Goal: Task Accomplishment & Management: Complete application form

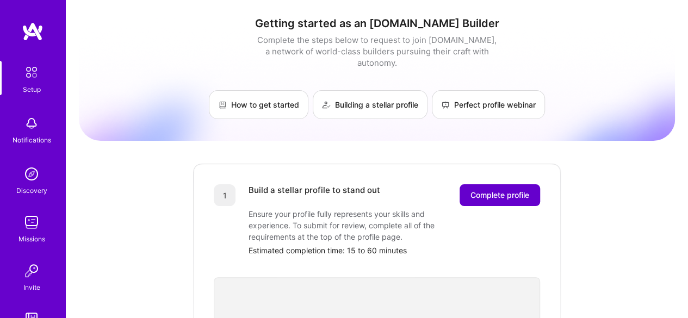
click at [493, 190] on span "Complete profile" at bounding box center [499, 195] width 59 height 11
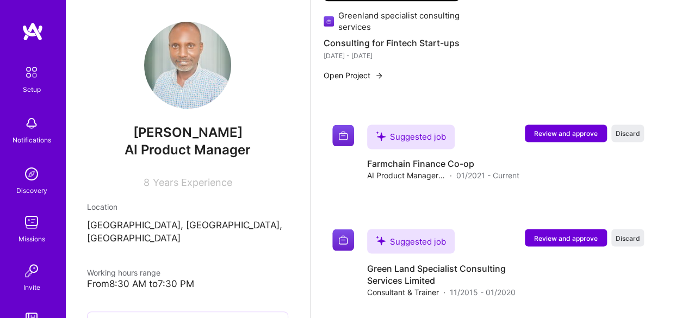
scroll to position [873, 0]
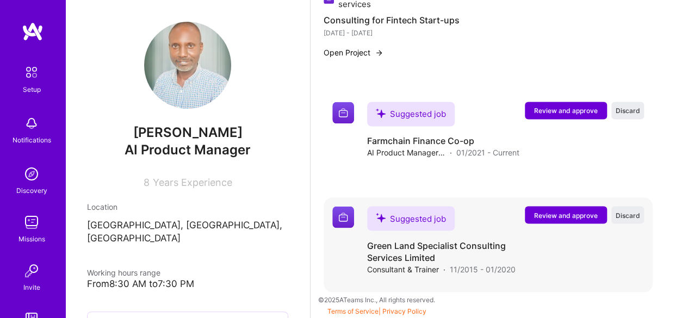
click at [579, 214] on span "Review and approve" at bounding box center [566, 214] width 64 height 9
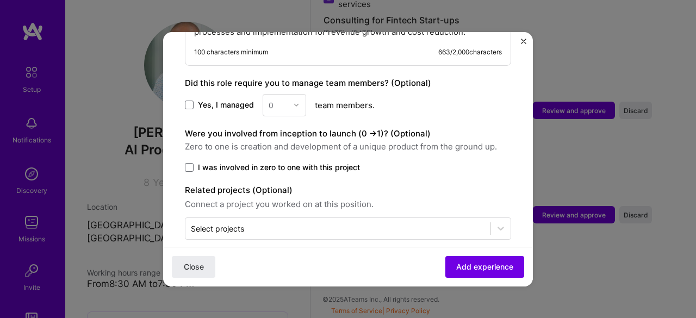
scroll to position [627, 0]
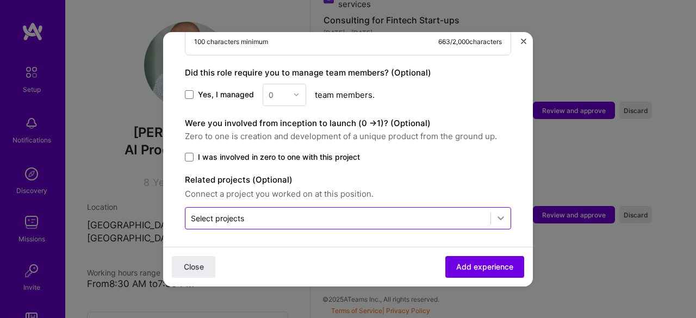
click at [495, 216] on icon at bounding box center [500, 218] width 11 height 11
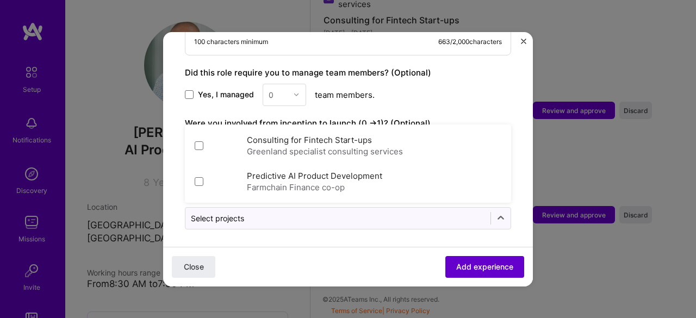
click at [487, 269] on span "Add experience" at bounding box center [484, 266] width 57 height 11
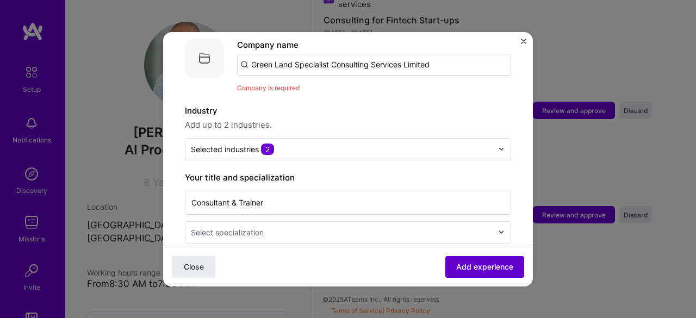
scroll to position [109, 0]
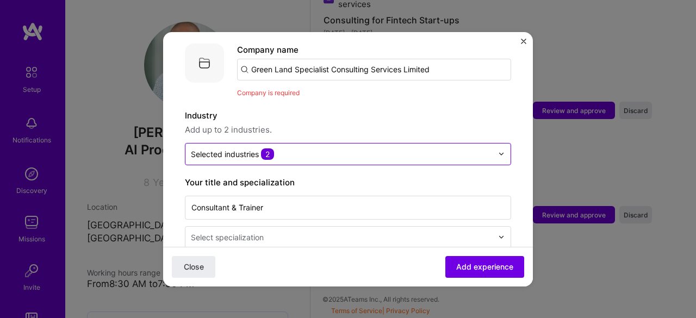
click at [498, 151] on img at bounding box center [501, 154] width 7 height 7
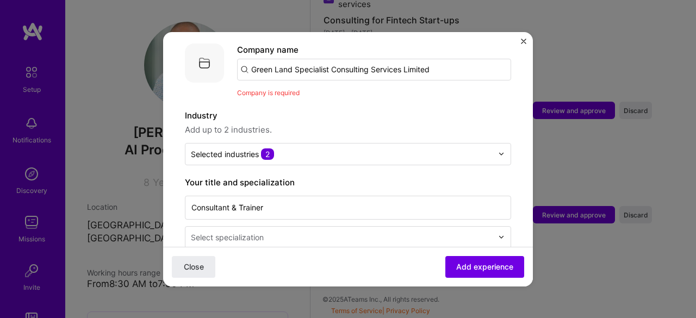
scroll to position [131, 0]
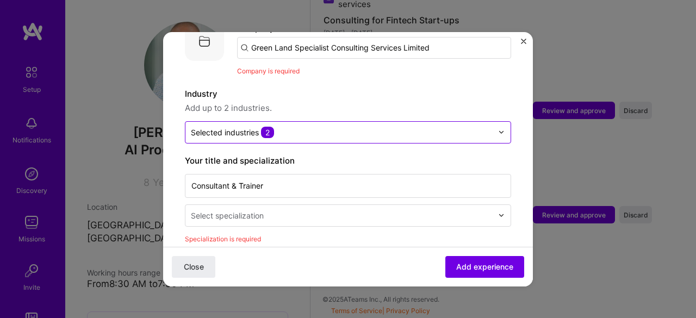
click at [498, 129] on img at bounding box center [501, 132] width 7 height 7
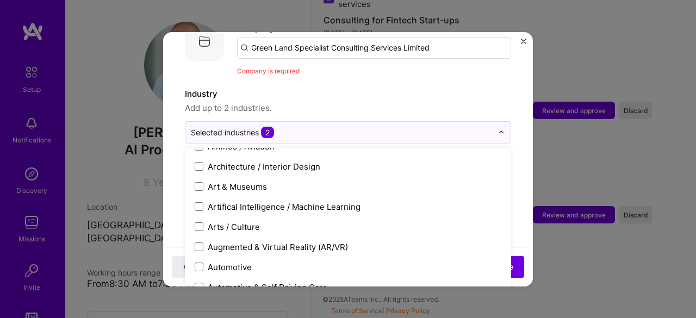
scroll to position [143, 0]
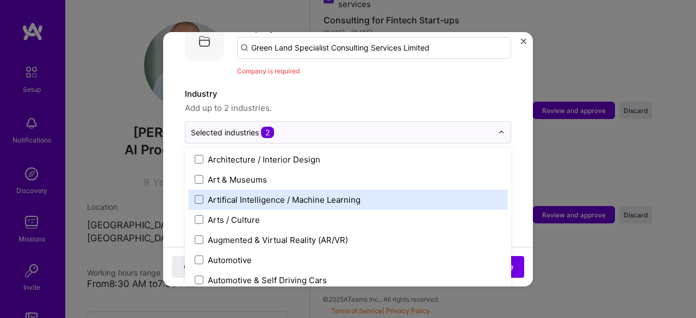
click at [293, 194] on div "Artifical Intelligence / Machine Learning" at bounding box center [284, 199] width 153 height 11
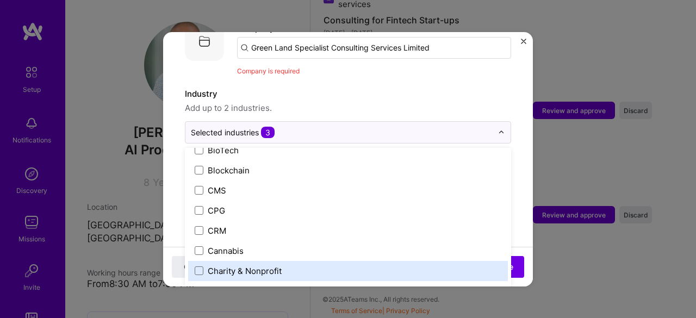
scroll to position [439, 0]
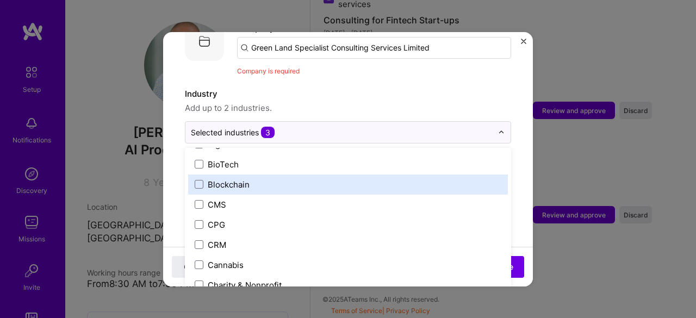
click at [218, 179] on div "Blockchain" at bounding box center [229, 184] width 42 height 11
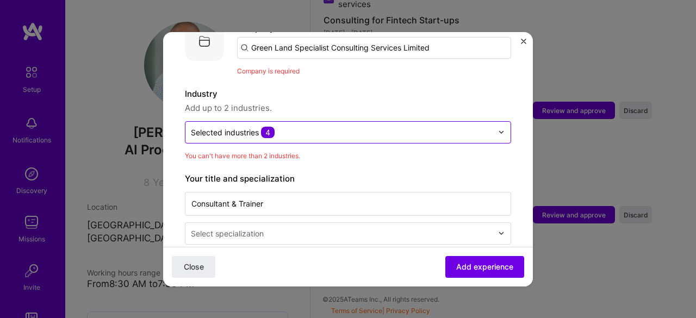
click at [498, 129] on img at bounding box center [501, 132] width 7 height 7
click at [268, 127] on span "4" at bounding box center [268, 132] width 14 height 11
click at [498, 129] on img at bounding box center [501, 132] width 7 height 7
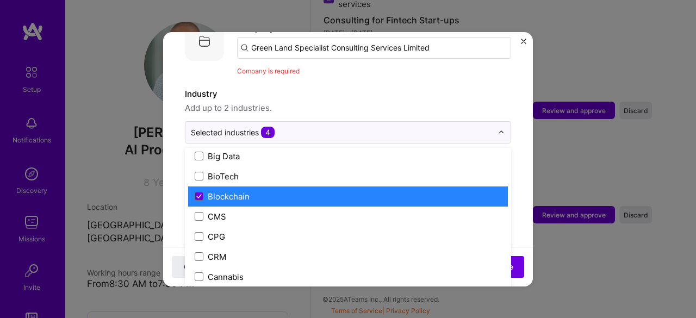
scroll to position [570, 0]
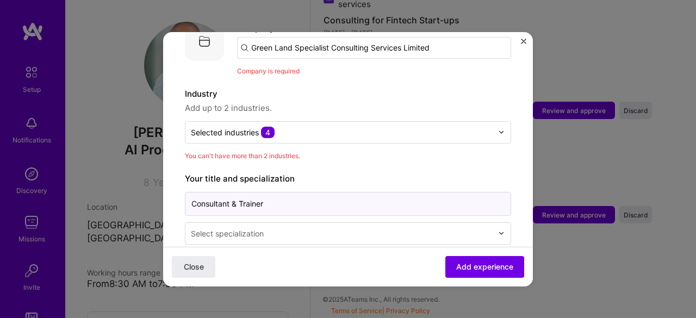
drag, startPoint x: 498, startPoint y: 229, endPoint x: 465, endPoint y: 191, distance: 50.1
click at [465, 192] on input "Consultant & Trainer" at bounding box center [348, 204] width 326 height 24
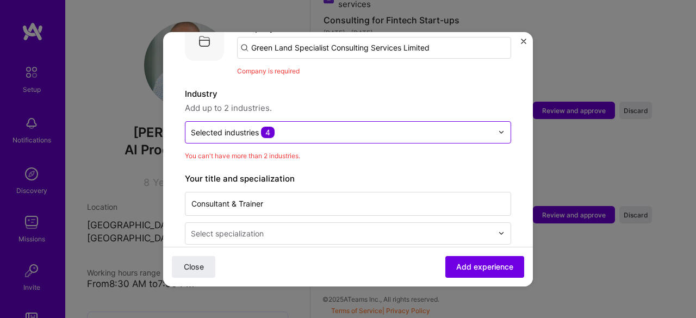
click at [498, 129] on img at bounding box center [501, 132] width 7 height 7
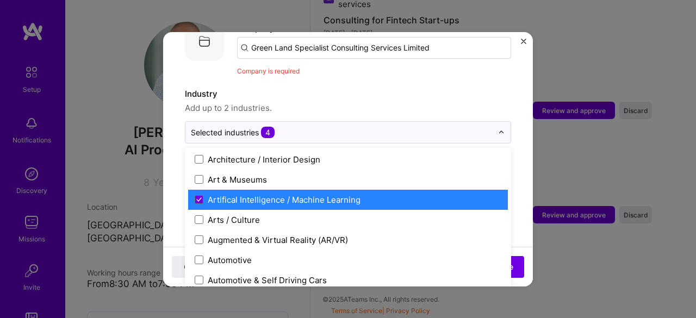
scroll to position [285, 0]
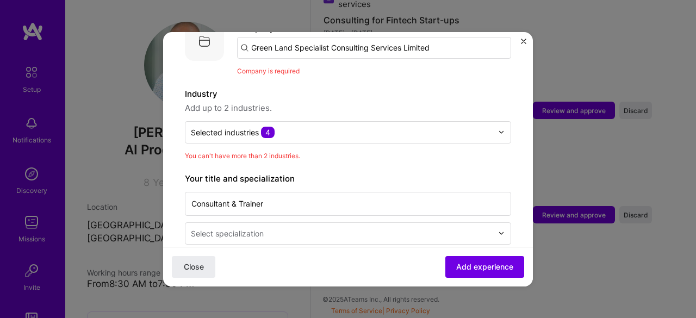
drag, startPoint x: 499, startPoint y: 194, endPoint x: 478, endPoint y: 171, distance: 31.5
click at [478, 172] on label "Your title and specialization" at bounding box center [348, 178] width 326 height 13
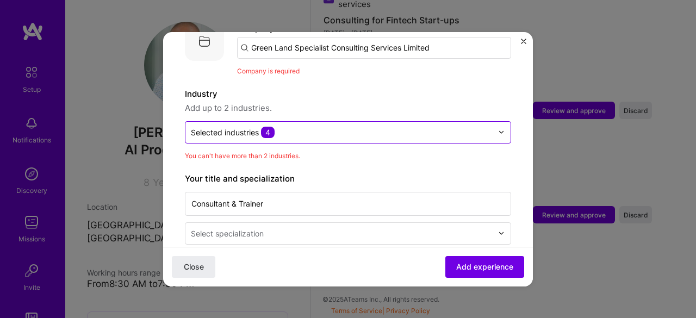
click at [267, 127] on span "4" at bounding box center [268, 132] width 14 height 11
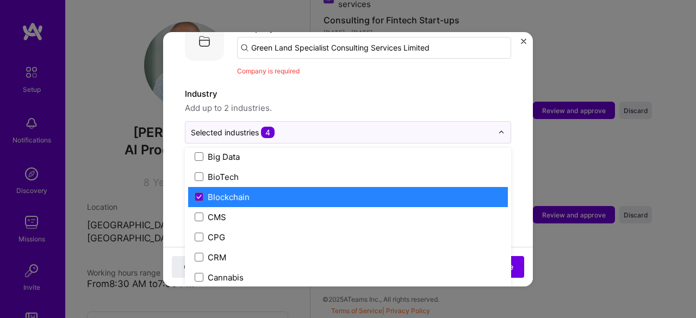
scroll to position [428, 0]
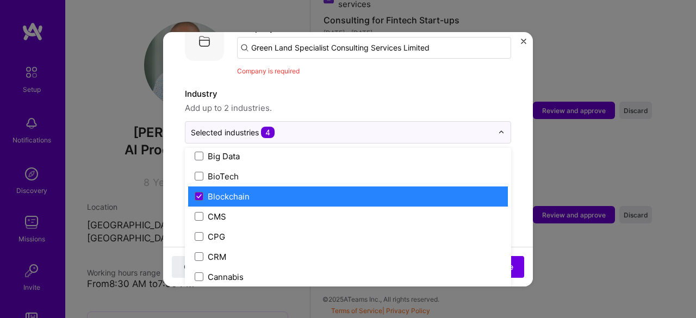
click at [326, 191] on label "Blockchain" at bounding box center [348, 196] width 307 height 11
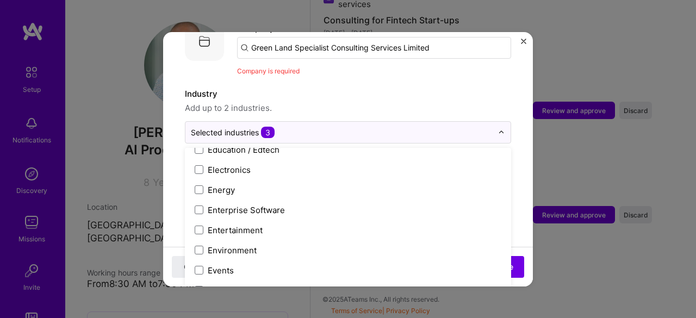
scroll to position [1140, 0]
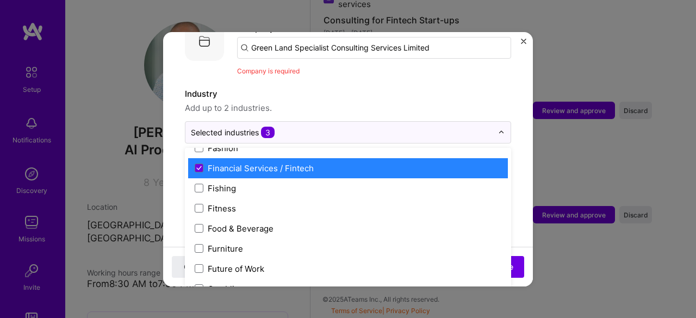
click at [366, 163] on label "Financial Services / Fintech" at bounding box center [348, 168] width 307 height 11
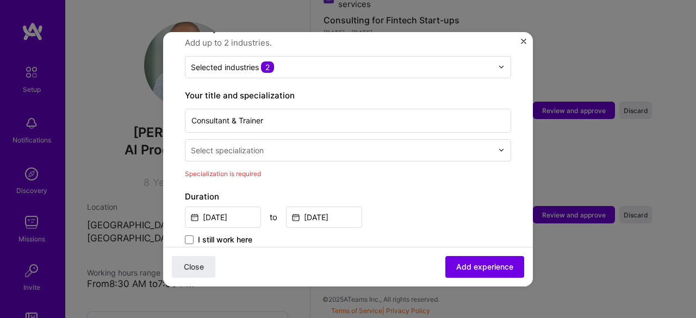
scroll to position [218, 0]
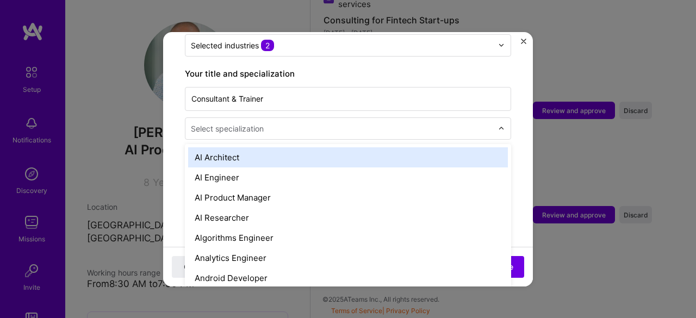
click at [498, 125] on img at bounding box center [501, 128] width 7 height 7
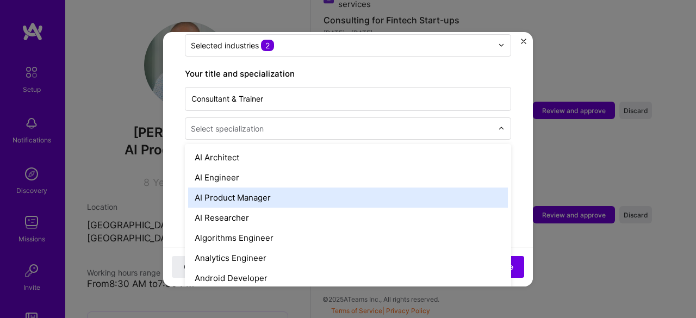
click at [245, 188] on div "AI Product Manager" at bounding box center [348, 198] width 320 height 20
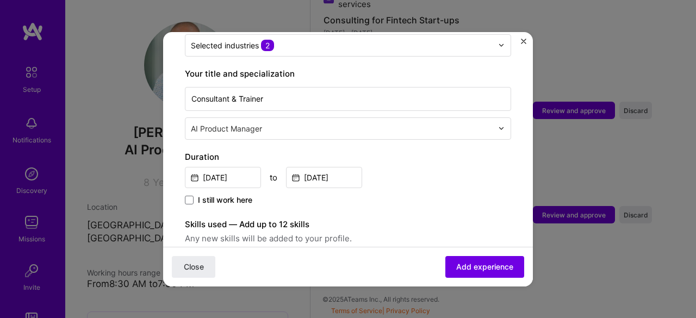
drag, startPoint x: 529, startPoint y: 280, endPoint x: 317, endPoint y: 263, distance: 212.8
click at [317, 263] on div "Close Add experience" at bounding box center [348, 266] width 370 height 40
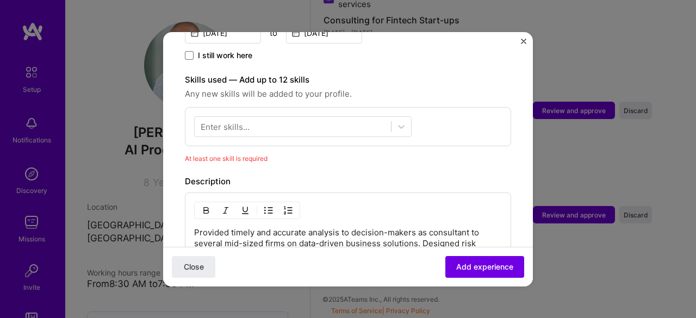
scroll to position [370, 0]
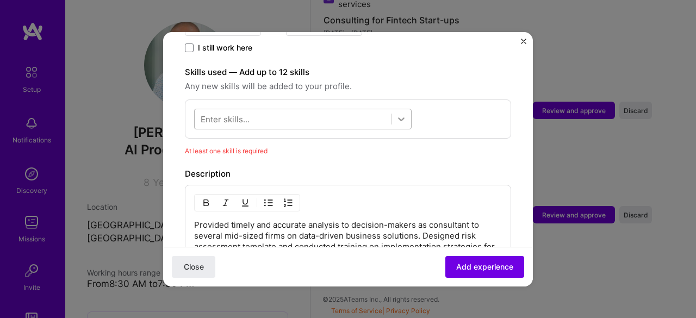
click at [402, 114] on icon at bounding box center [401, 119] width 11 height 11
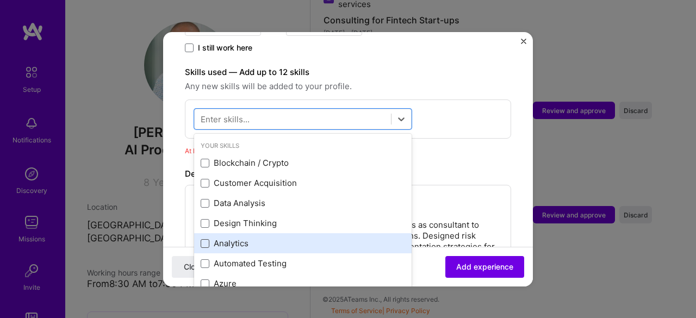
click at [205, 239] on span at bounding box center [205, 243] width 9 height 9
click at [0, 0] on input "checkbox" at bounding box center [0, 0] width 0 height 0
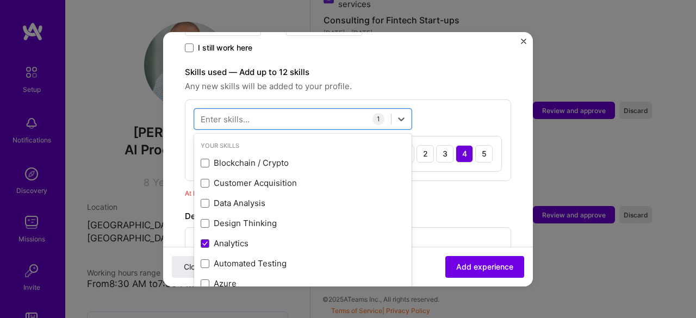
click at [515, 212] on form "Adding suggested job This job is suggested based on your LinkedIn, resume or [D…" at bounding box center [348, 154] width 370 height 940
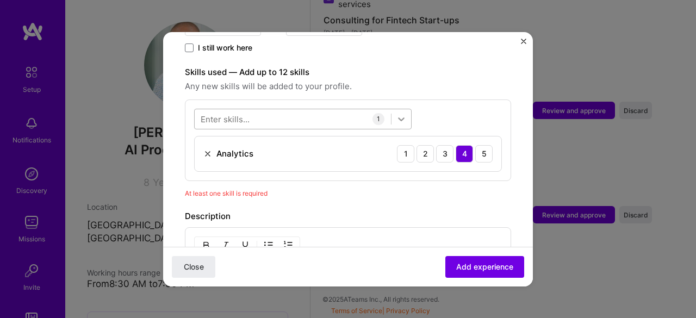
click at [400, 117] on icon at bounding box center [401, 119] width 7 height 4
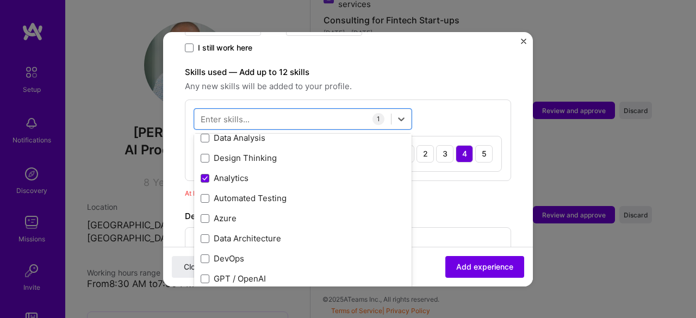
scroll to position [87, 0]
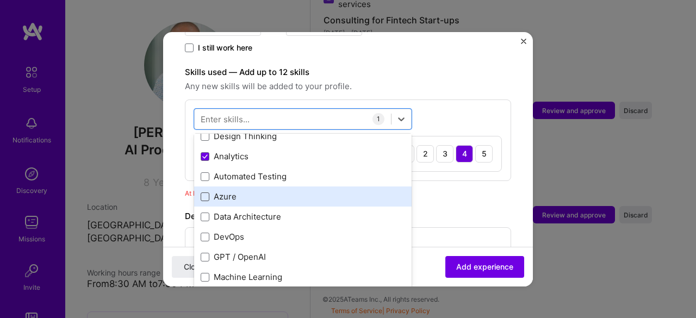
click at [202, 193] on span at bounding box center [205, 197] width 9 height 9
click at [0, 0] on input "checkbox" at bounding box center [0, 0] width 0 height 0
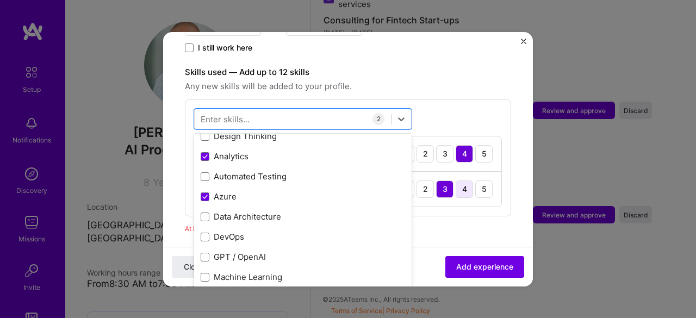
click at [456, 181] on div "4" at bounding box center [464, 189] width 17 height 17
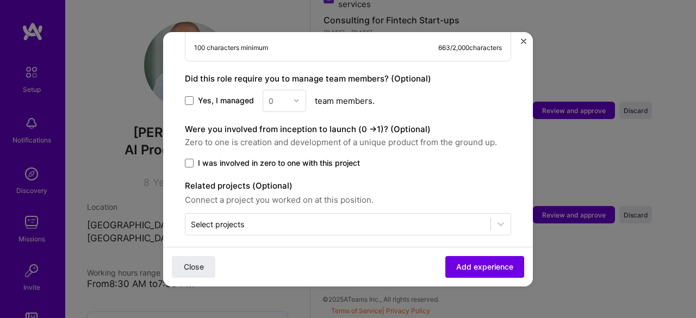
scroll to position [738, 0]
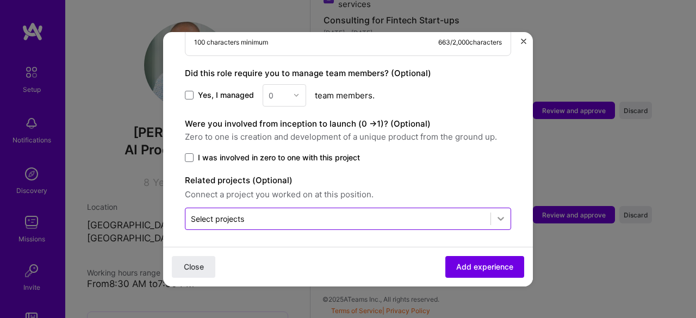
click at [495, 215] on icon at bounding box center [500, 218] width 11 height 11
click at [495, 213] on icon at bounding box center [500, 218] width 11 height 11
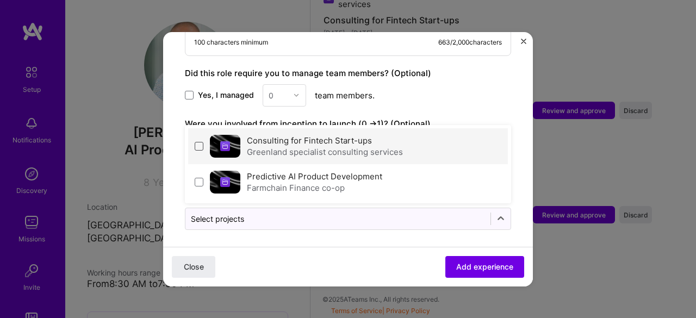
click at [198, 144] on span at bounding box center [199, 146] width 9 height 9
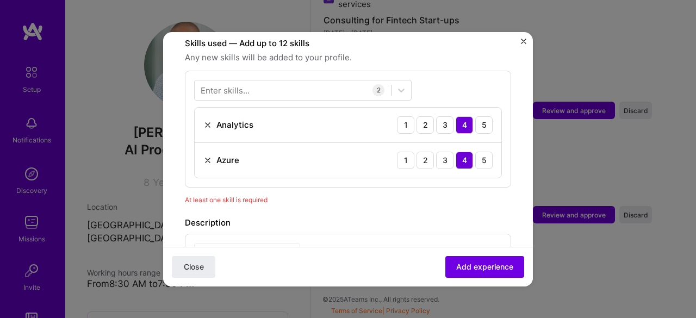
scroll to position [420, 0]
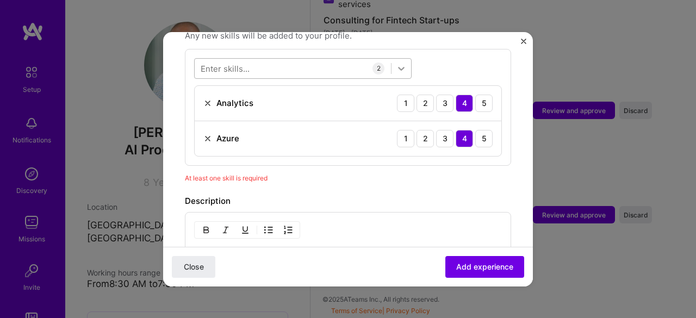
click at [400, 63] on icon at bounding box center [401, 68] width 11 height 11
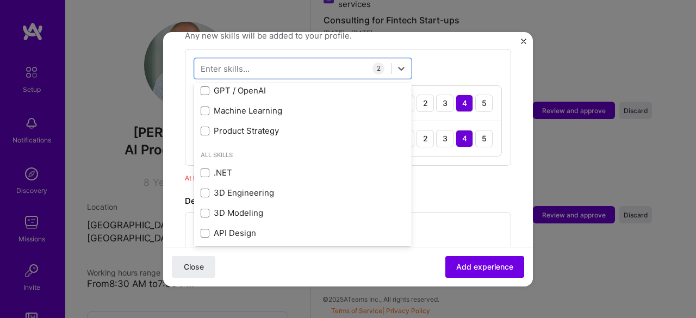
scroll to position [225, 0]
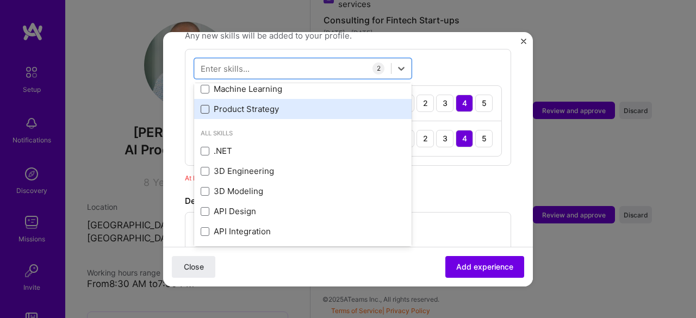
click at [207, 105] on span at bounding box center [205, 109] width 9 height 9
click at [0, 0] on input "checkbox" at bounding box center [0, 0] width 0 height 0
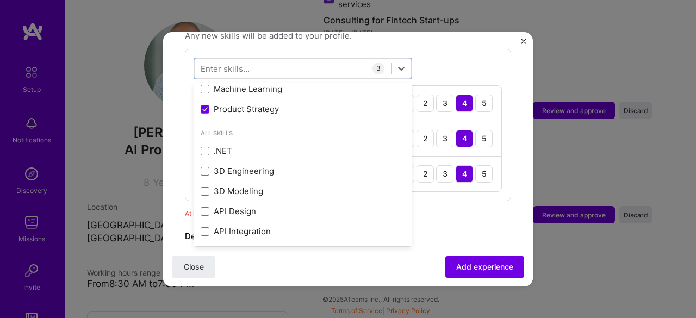
click at [491, 207] on div "Adding suggested job This job is suggested based on your LinkedIn, resume or [D…" at bounding box center [348, 107] width 326 height 949
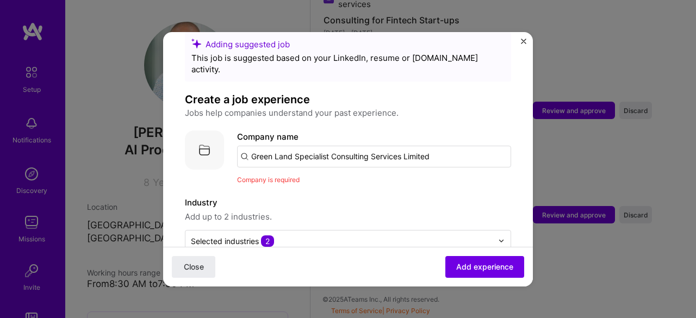
scroll to position [0, 0]
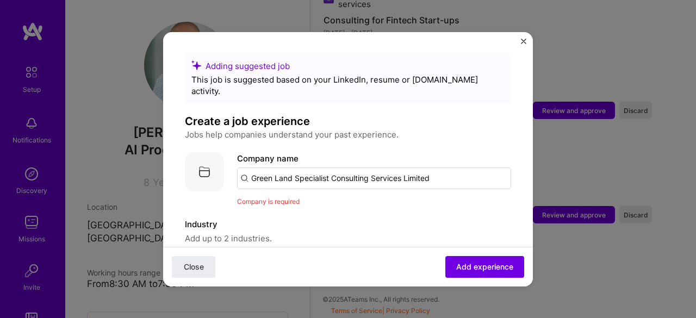
click at [432, 168] on input "Green Land Specialist Consulting Services Limited" at bounding box center [374, 179] width 274 height 22
type input "G"
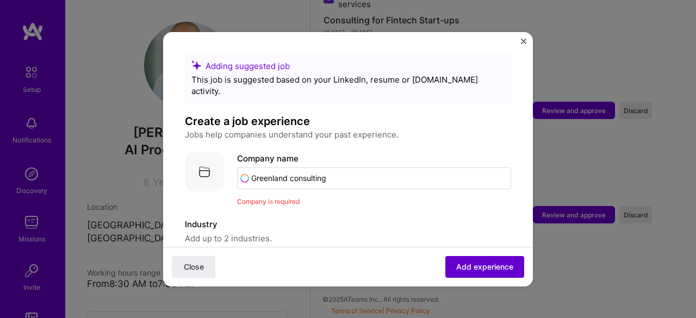
click at [476, 269] on span "Add experience" at bounding box center [484, 266] width 57 height 11
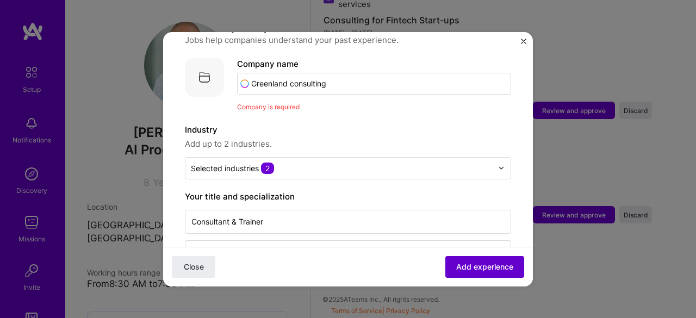
scroll to position [109, 0]
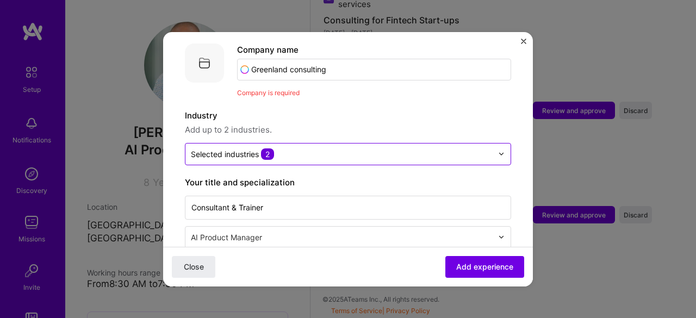
click at [498, 151] on img at bounding box center [501, 154] width 7 height 7
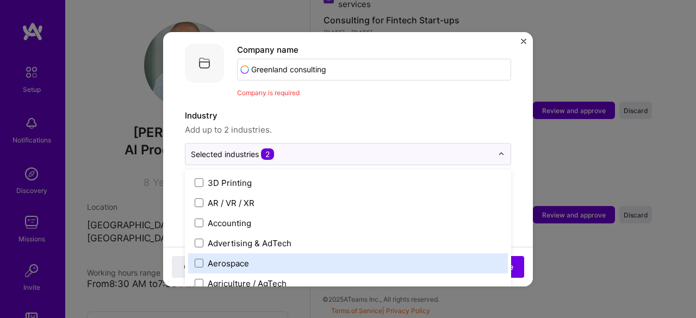
scroll to position [132, 0]
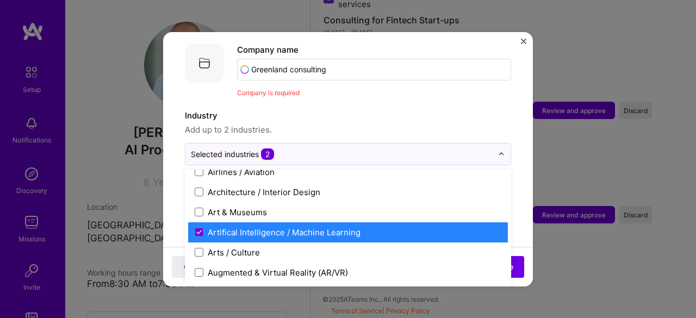
click at [444, 227] on label "Artifical Intelligence / Machine Learning" at bounding box center [348, 232] width 307 height 11
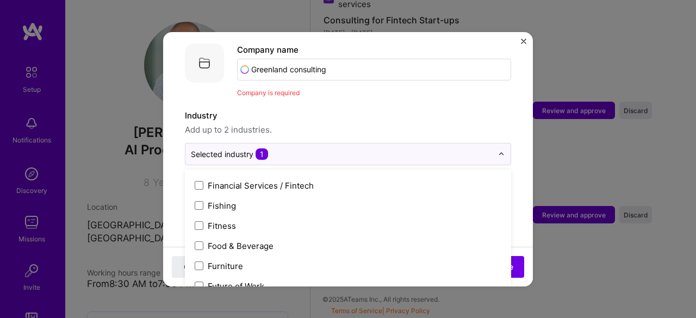
scroll to position [1123, 0]
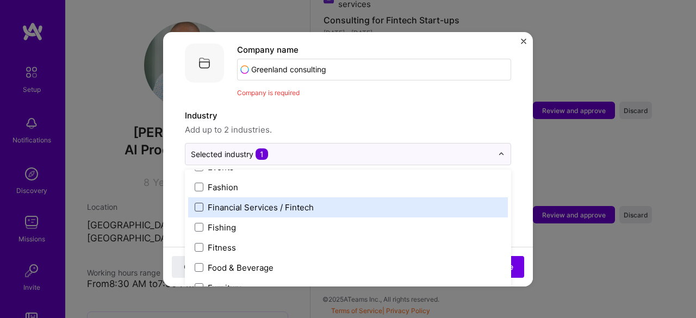
click at [199, 203] on span at bounding box center [199, 207] width 9 height 9
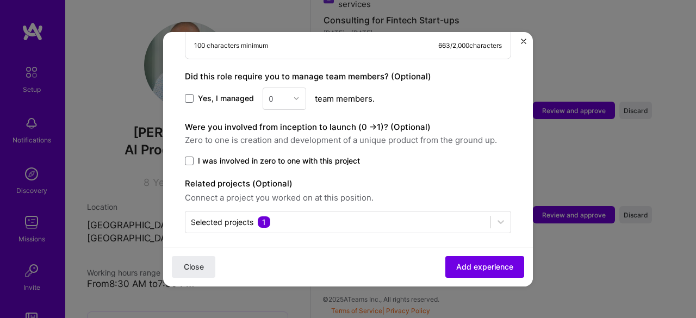
scroll to position [755, 0]
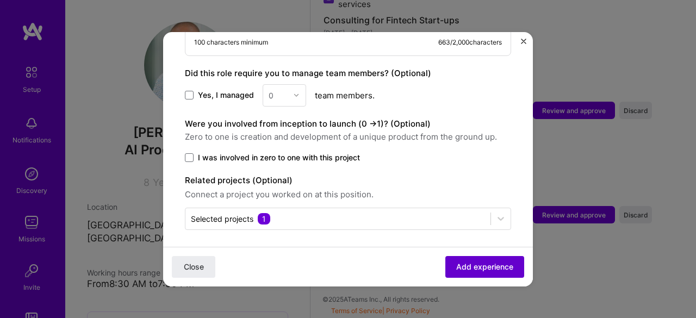
click at [476, 267] on span "Add experience" at bounding box center [484, 266] width 57 height 11
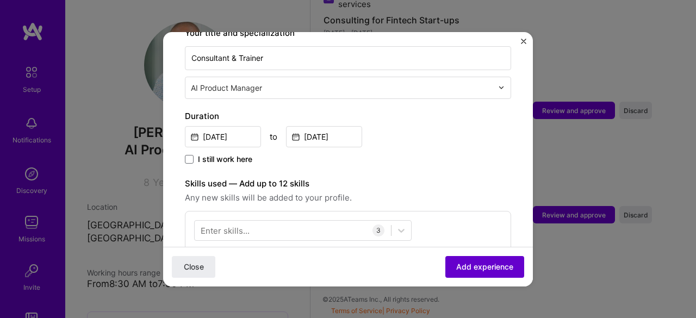
scroll to position [109, 0]
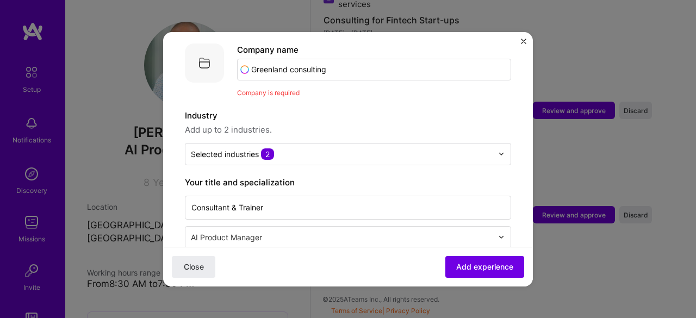
click at [332, 59] on input "Greenland consulting" at bounding box center [374, 70] width 274 height 22
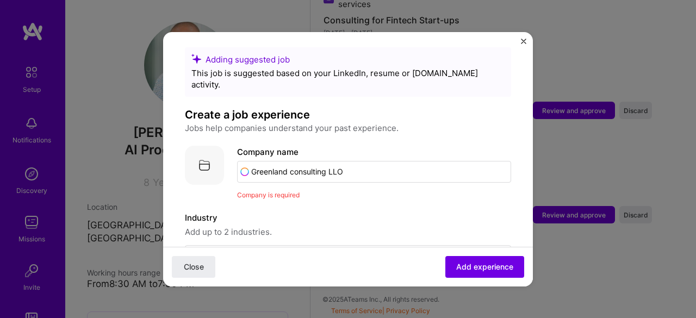
scroll to position [0, 0]
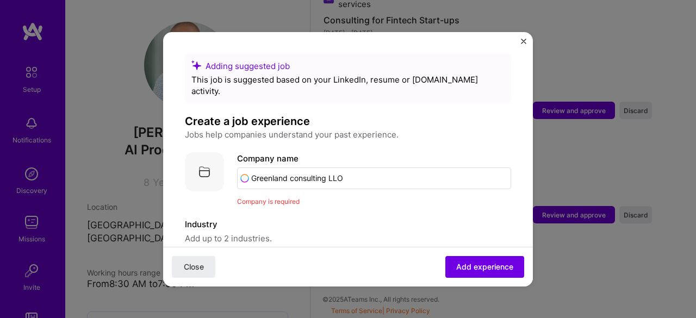
click at [348, 168] on input "Greenland consulting LLO" at bounding box center [374, 179] width 274 height 22
click at [471, 263] on span "Add experience" at bounding box center [484, 266] width 57 height 11
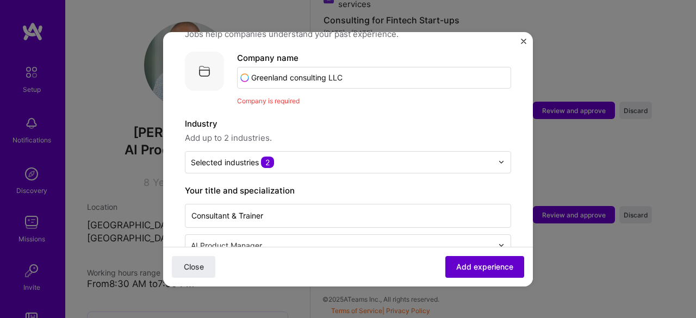
scroll to position [109, 0]
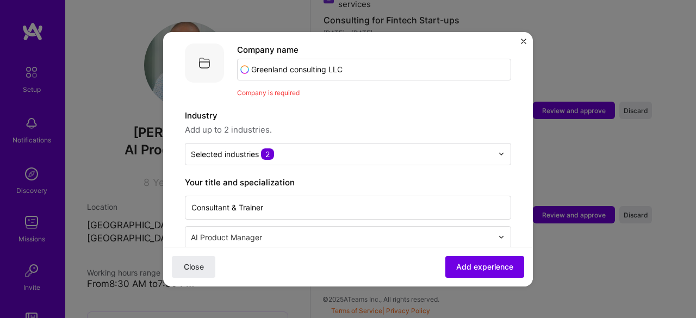
click at [343, 59] on input "Greenland consulting LLC" at bounding box center [374, 70] width 274 height 22
type input "Greenland consultin"
click at [354, 90] on div "Greenland consultin" at bounding box center [342, 99] width 88 height 19
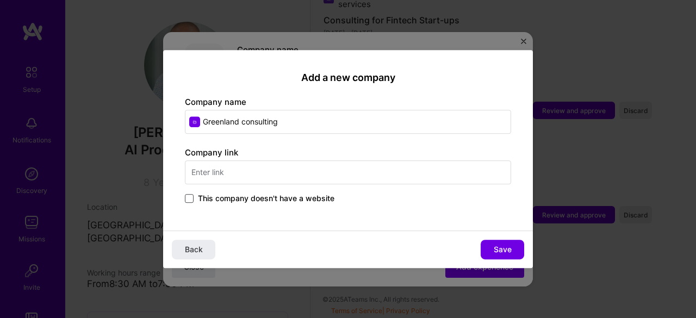
type input "Greenland consulting"
click at [189, 200] on span at bounding box center [189, 198] width 9 height 9
click at [0, 0] on input "This company doesn't have a website" at bounding box center [0, 0] width 0 height 0
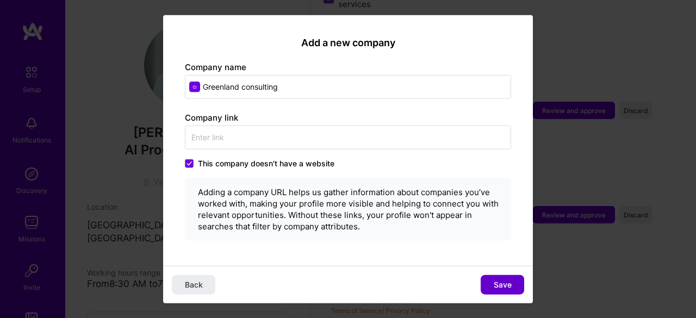
click at [501, 282] on span "Save" at bounding box center [503, 285] width 18 height 11
type input "Greenland consulting"
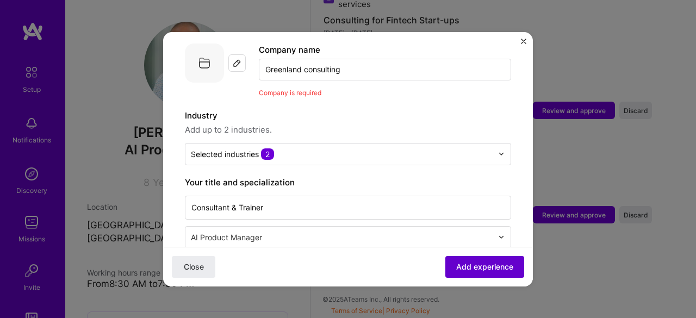
click at [467, 268] on span "Add experience" at bounding box center [484, 266] width 57 height 11
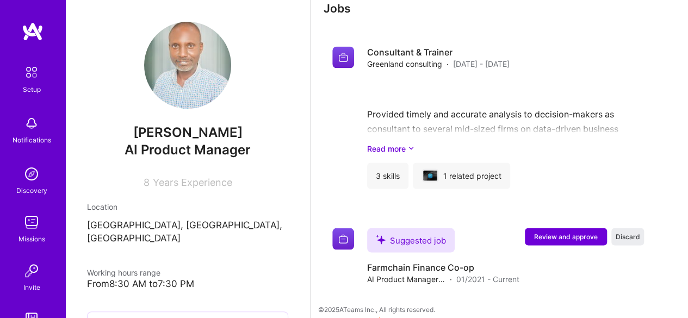
scroll to position [974, 0]
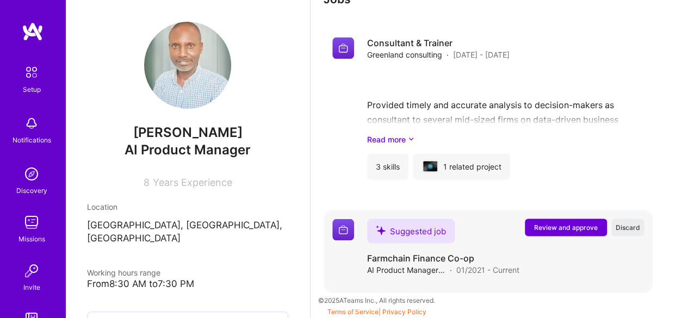
click at [585, 228] on span "Review and approve" at bounding box center [566, 226] width 64 height 9
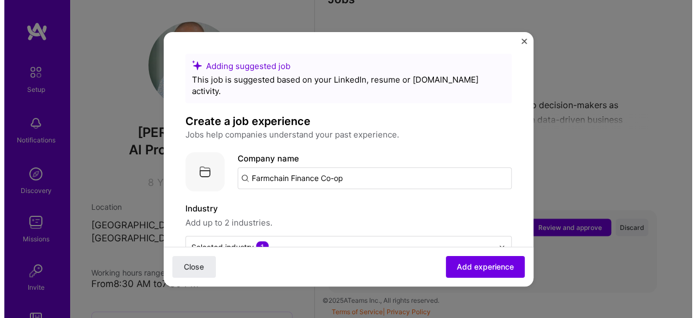
scroll to position [962, 0]
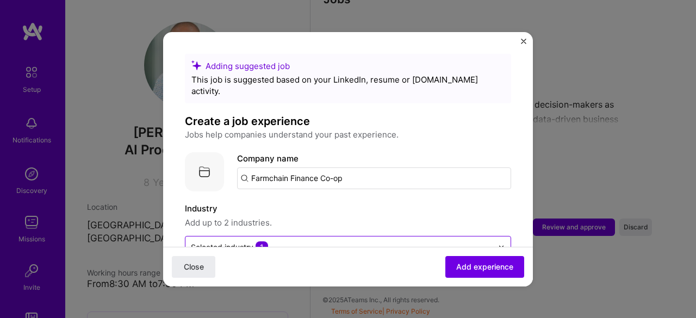
click at [498, 244] on img at bounding box center [501, 247] width 7 height 7
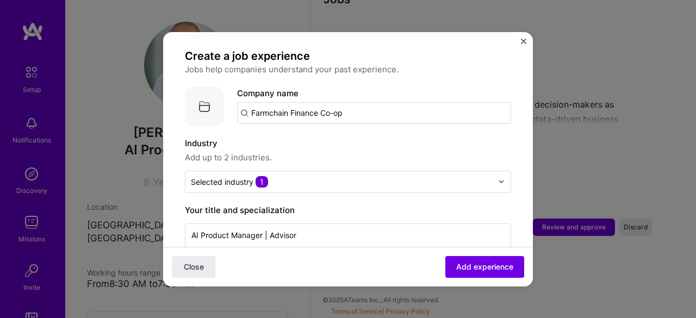
scroll to position [87, 0]
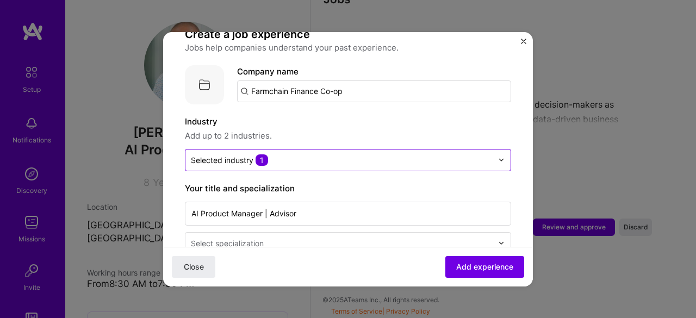
click at [498, 157] on img at bounding box center [501, 160] width 7 height 7
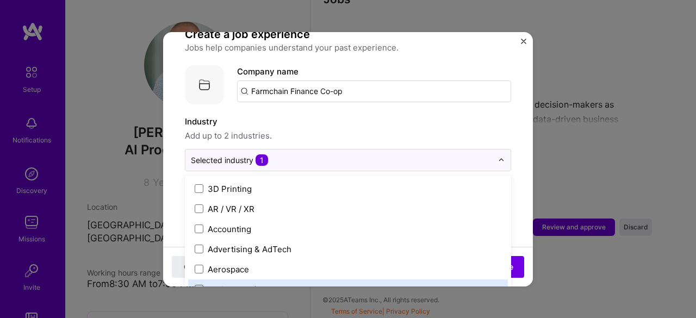
click at [197, 285] on span at bounding box center [199, 289] width 9 height 9
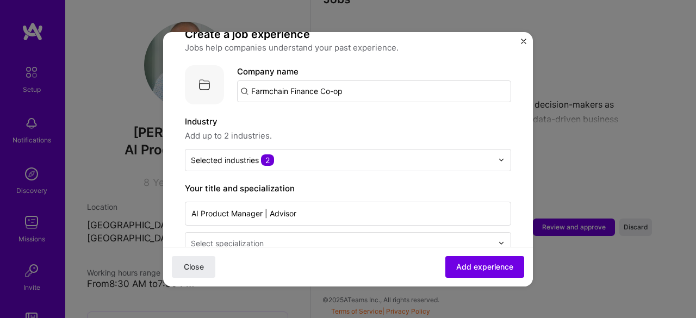
scroll to position [109, 0]
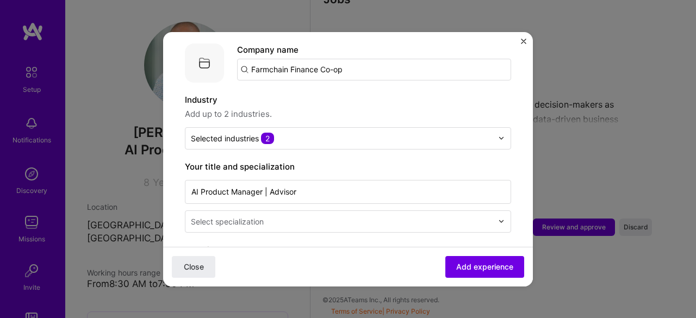
click at [498, 218] on img at bounding box center [501, 221] width 7 height 7
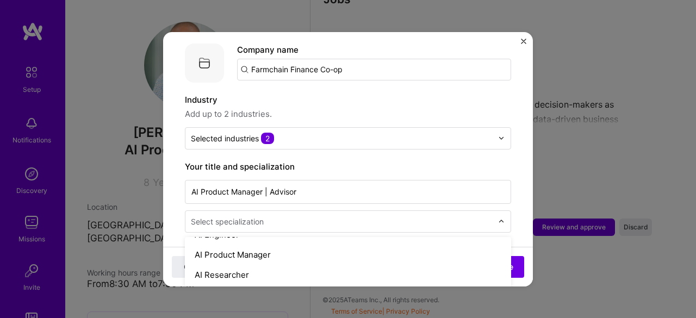
scroll to position [14, 0]
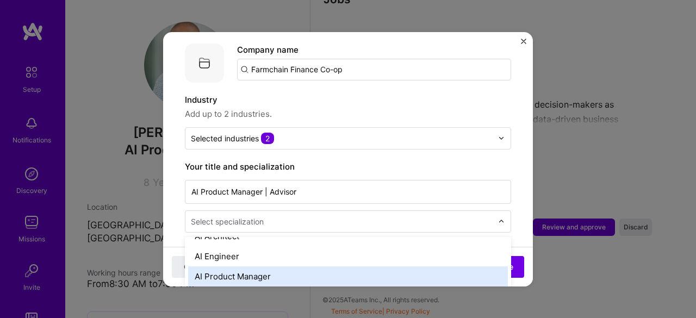
click at [240, 267] on div "AI Product Manager" at bounding box center [348, 277] width 320 height 20
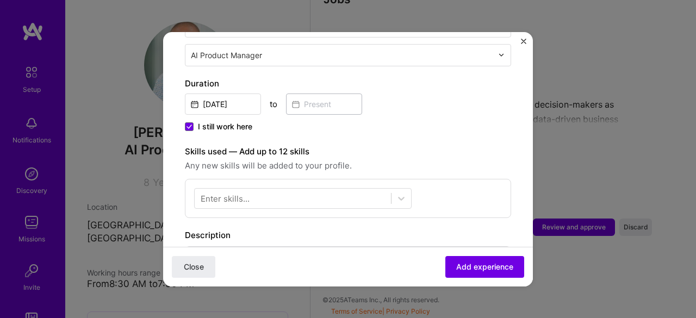
scroll to position [319, 0]
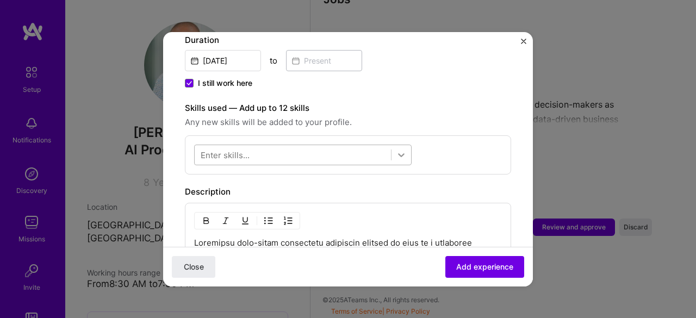
click at [400, 153] on icon at bounding box center [401, 155] width 7 height 4
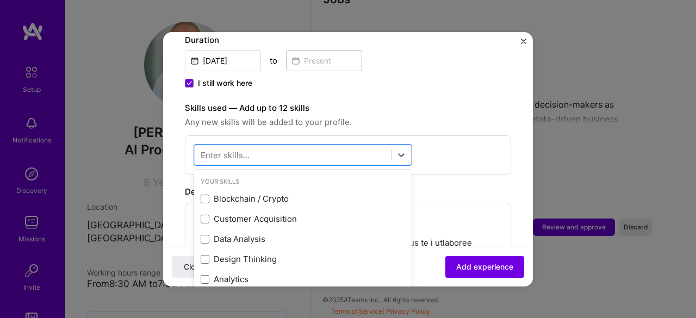
scroll to position [133, 0]
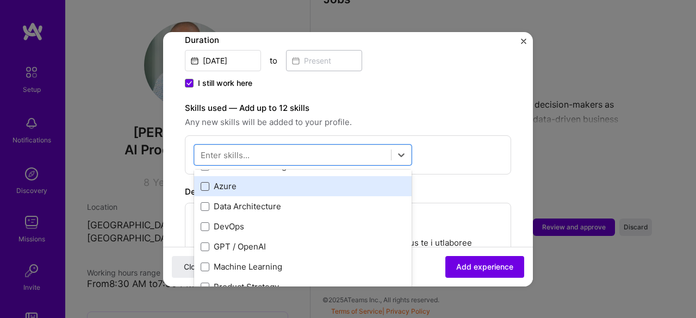
click at [203, 182] on span at bounding box center [205, 186] width 9 height 9
click at [0, 0] on input "checkbox" at bounding box center [0, 0] width 0 height 0
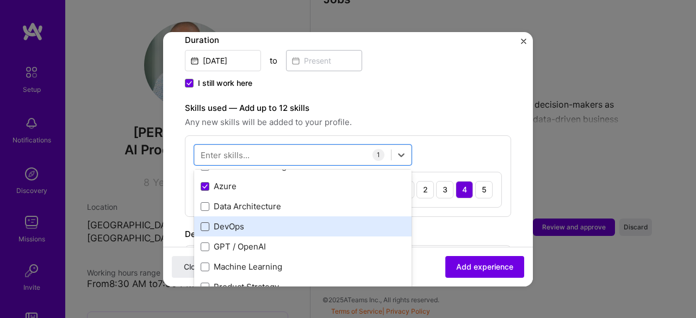
click at [205, 222] on span at bounding box center [205, 226] width 9 height 9
click at [0, 0] on input "checkbox" at bounding box center [0, 0] width 0 height 0
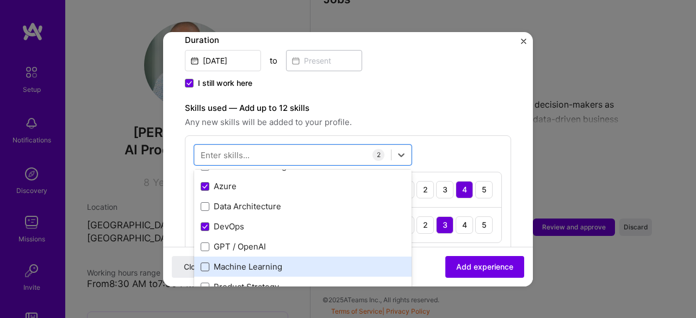
click at [207, 263] on span at bounding box center [205, 267] width 9 height 9
click at [0, 0] on input "checkbox" at bounding box center [0, 0] width 0 height 0
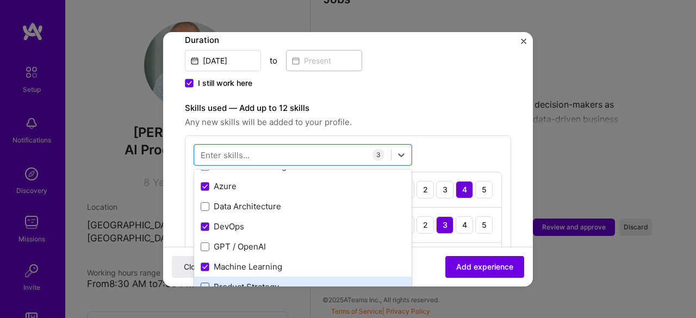
click at [205, 283] on span at bounding box center [205, 287] width 9 height 9
click at [0, 0] on input "checkbox" at bounding box center [0, 0] width 0 height 0
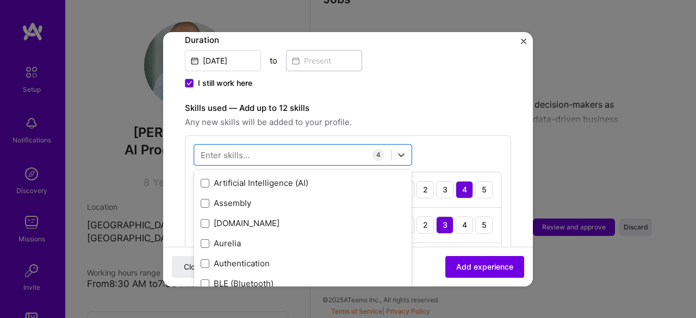
scroll to position [937, 0]
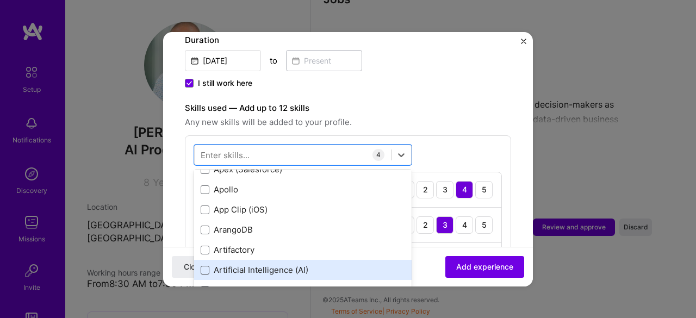
click at [203, 266] on span at bounding box center [205, 270] width 9 height 9
click at [0, 0] on input "checkbox" at bounding box center [0, 0] width 0 height 0
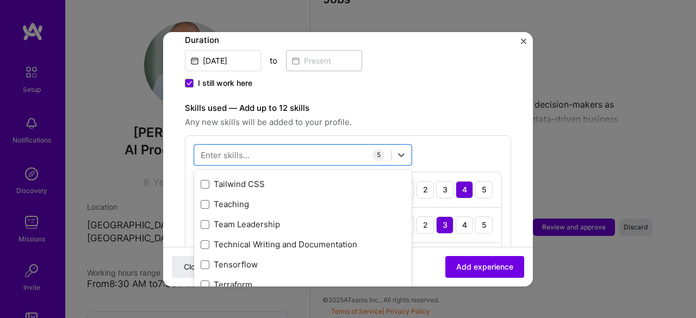
scroll to position [6624, 0]
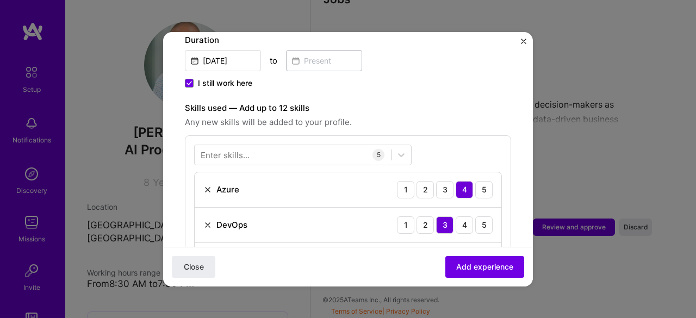
click at [517, 196] on form "Adding suggested job This job is suggested based on your LinkedIn, resume or [D…" at bounding box center [348, 291] width 370 height 1113
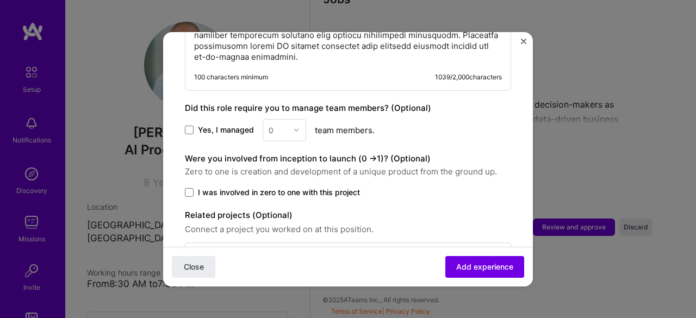
scroll to position [864, 0]
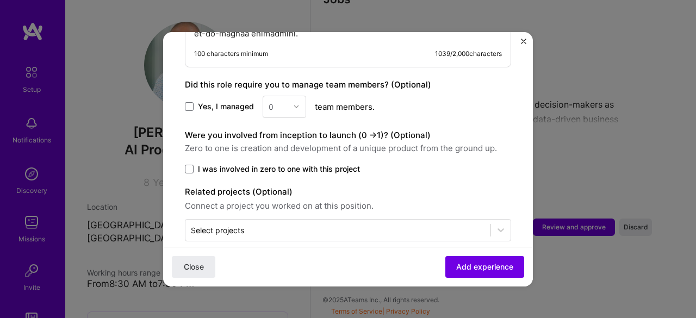
click at [295, 96] on div "0" at bounding box center [285, 107] width 44 height 22
click at [188, 102] on span at bounding box center [189, 106] width 9 height 9
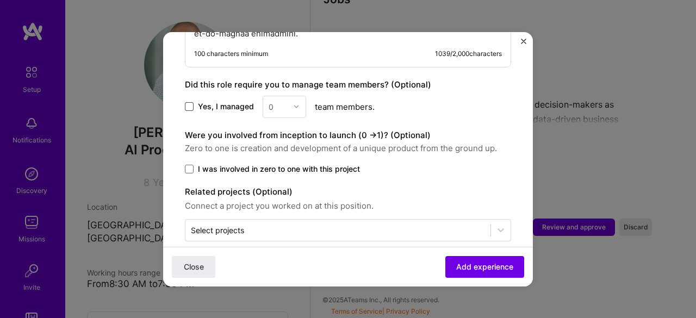
click at [0, 0] on input "Yes, I managed" at bounding box center [0, 0] width 0 height 0
click at [296, 103] on img at bounding box center [296, 106] width 7 height 7
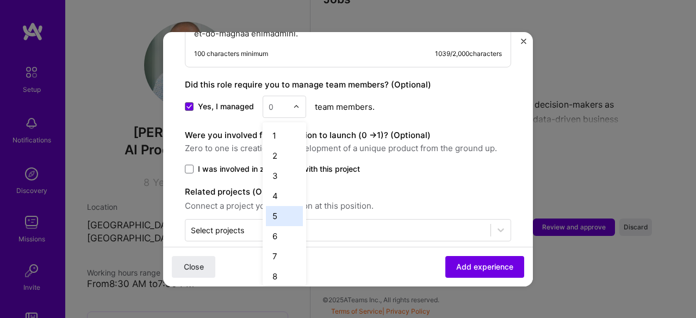
click at [282, 206] on div "5" at bounding box center [284, 216] width 37 height 20
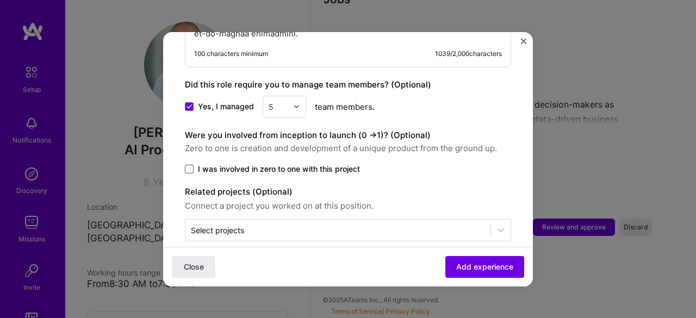
click at [189, 165] on span at bounding box center [189, 169] width 9 height 9
click at [0, 0] on input "I was involved in zero to one with this project" at bounding box center [0, 0] width 0 height 0
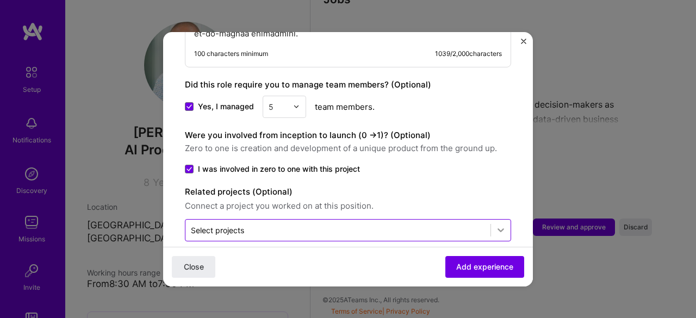
click at [495, 225] on icon at bounding box center [500, 230] width 11 height 11
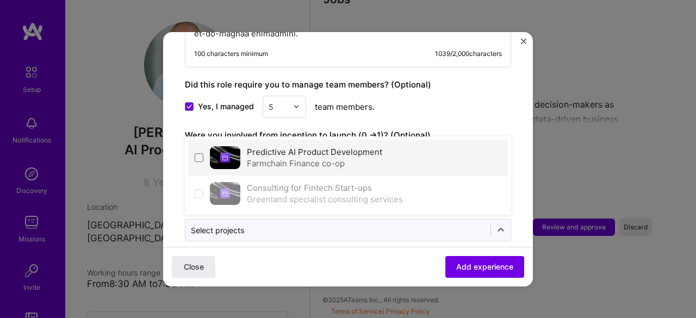
click at [333, 158] on div "Farmchain Finance co-op" at bounding box center [314, 163] width 135 height 11
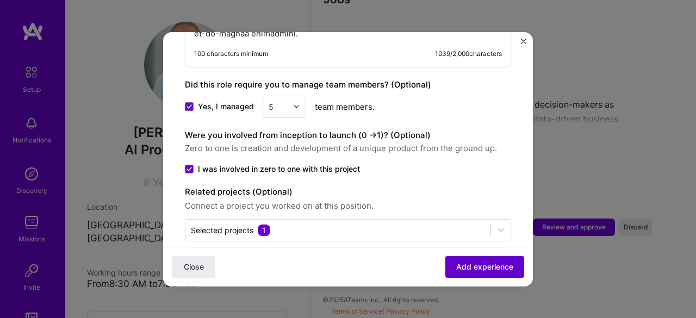
click at [480, 271] on span "Add experience" at bounding box center [484, 266] width 57 height 11
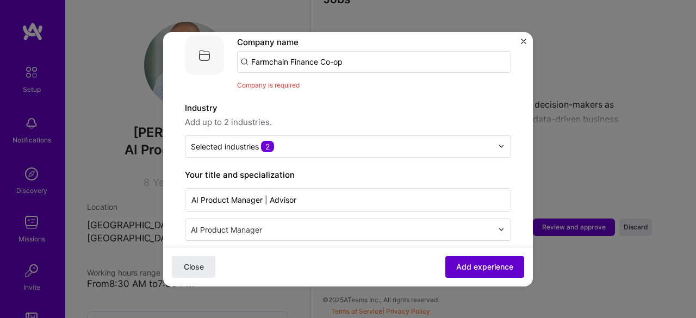
scroll to position [109, 0]
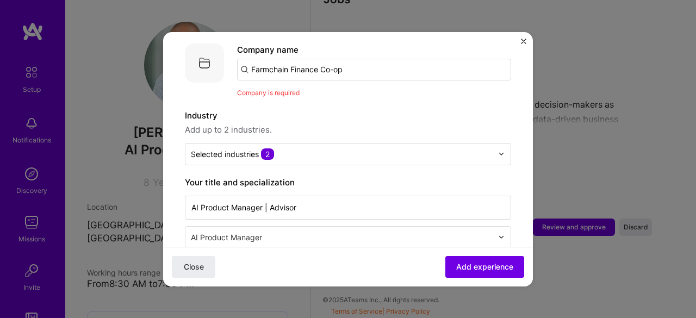
click at [374, 63] on input "Farmchain Finance Co-op" at bounding box center [374, 70] width 274 height 22
click at [401, 59] on input "Farmchain Finance Co-op" at bounding box center [374, 70] width 274 height 22
click at [370, 59] on input "Farmchain Finance Co-op" at bounding box center [374, 70] width 274 height 22
type input "F"
type input "Farmchain Finance Co- op"
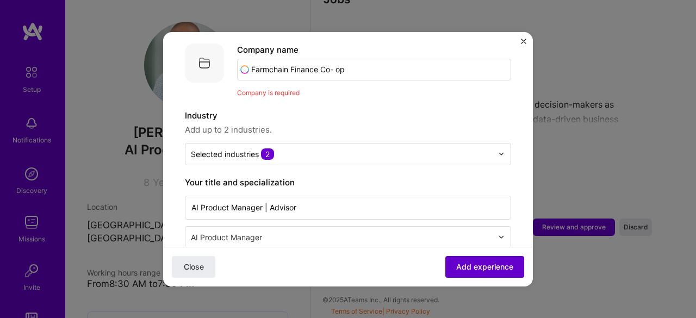
click at [489, 269] on span "Add experience" at bounding box center [484, 266] width 57 height 11
click at [359, 59] on input "Farmchain Finance Co- op" at bounding box center [374, 70] width 274 height 22
click at [359, 61] on input "Farmchain Finance Co- op" at bounding box center [374, 70] width 274 height 22
click at [244, 60] on input "Farmchain Finance Co- op" at bounding box center [374, 70] width 274 height 22
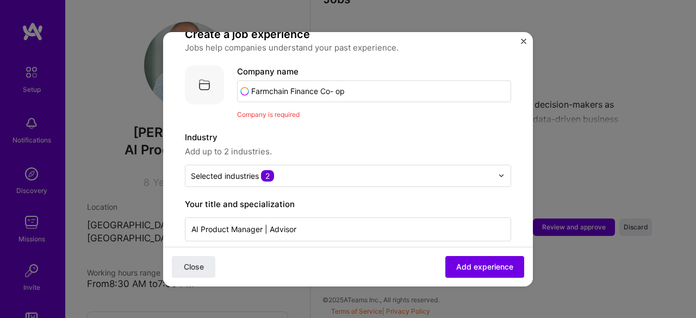
scroll to position [29, 0]
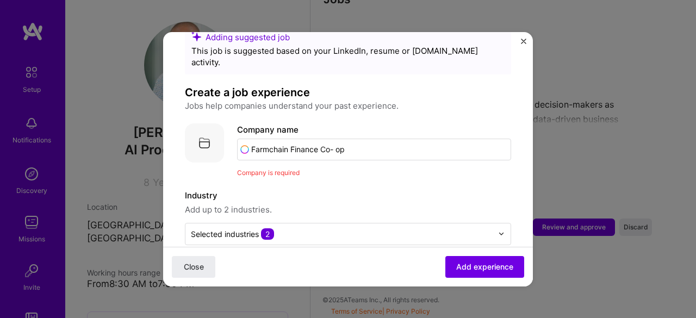
click at [375, 125] on div "Company name Farmchain Finance Co- op" at bounding box center [374, 141] width 274 height 37
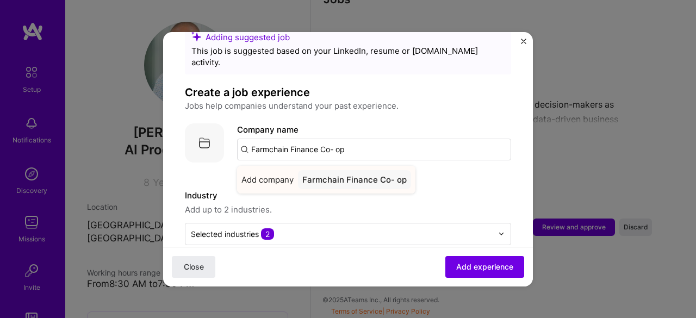
click at [375, 172] on div "Farmchain Finance Co- op" at bounding box center [354, 179] width 113 height 19
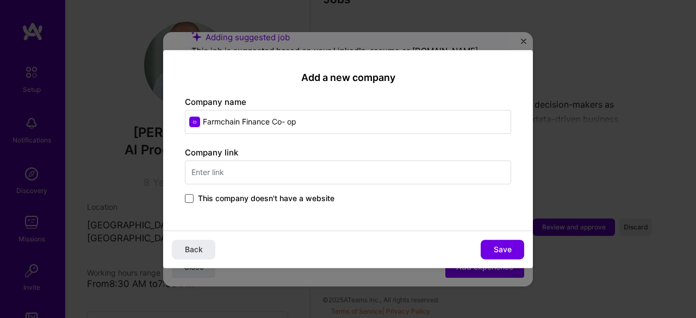
click at [189, 196] on span at bounding box center [189, 198] width 9 height 9
click at [0, 0] on input "This company doesn't have a website" at bounding box center [0, 0] width 0 height 0
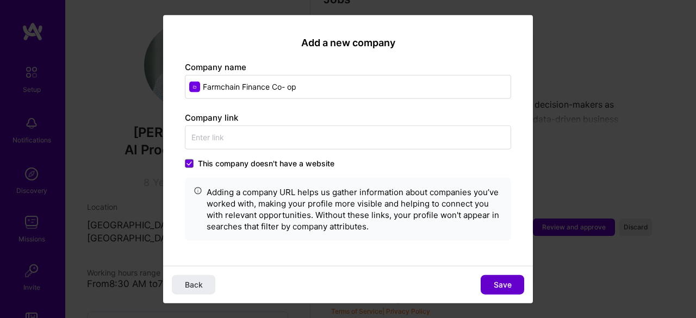
click at [510, 286] on span "Save" at bounding box center [503, 285] width 18 height 11
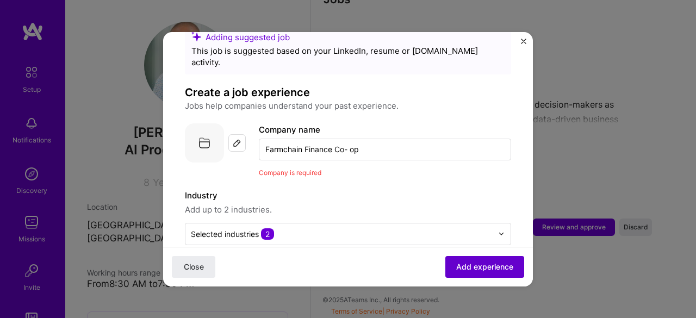
click at [484, 271] on span "Add experience" at bounding box center [484, 266] width 57 height 11
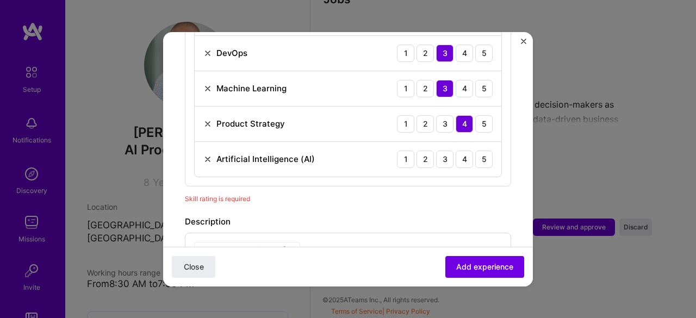
scroll to position [469, 0]
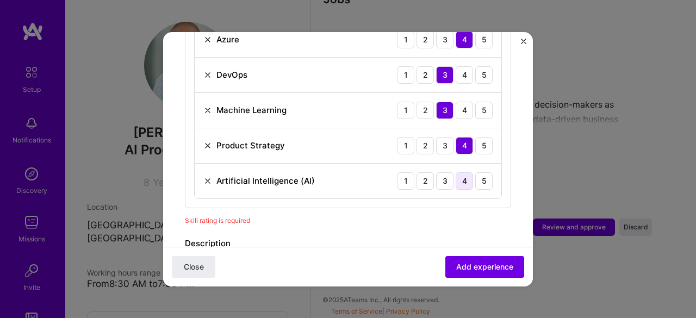
click at [457, 172] on div "4" at bounding box center [464, 180] width 17 height 17
click at [484, 268] on span "Add experience" at bounding box center [484, 266] width 57 height 11
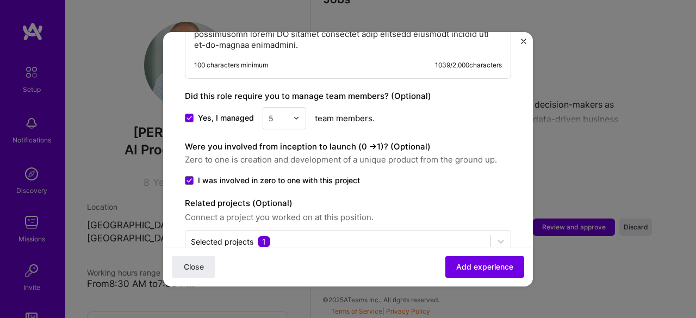
scroll to position [864, 0]
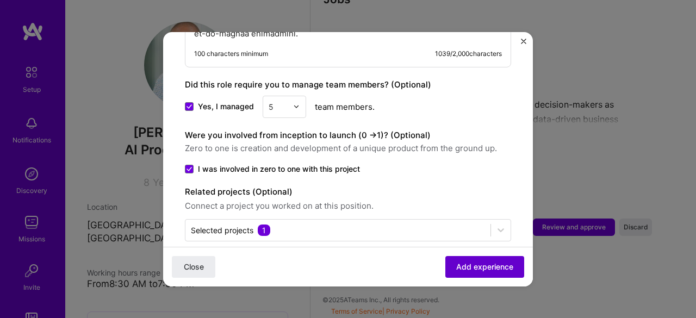
click at [483, 272] on span "Add experience" at bounding box center [484, 266] width 57 height 11
click at [473, 269] on span "Add experience" at bounding box center [484, 266] width 57 height 11
click at [486, 263] on span "Add experience" at bounding box center [484, 266] width 57 height 11
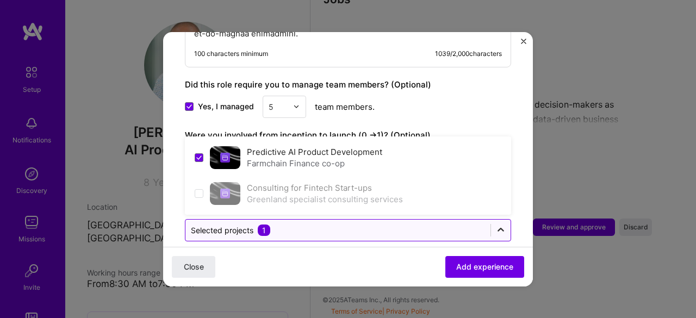
click at [498, 228] on icon at bounding box center [501, 230] width 7 height 4
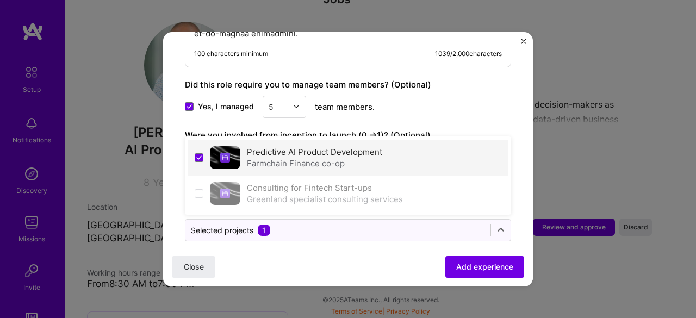
click at [299, 147] on label "Predictive AI Product Development" at bounding box center [314, 152] width 135 height 10
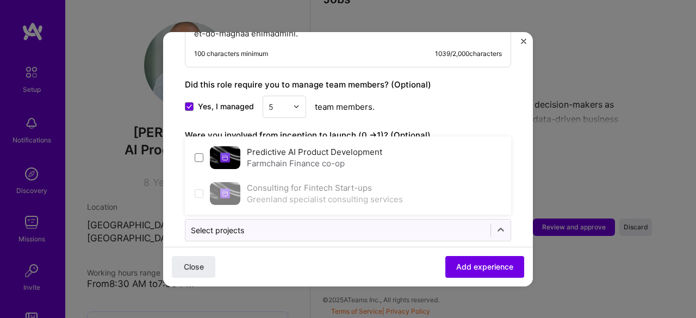
click at [299, 147] on label "Predictive AI Product Development" at bounding box center [314, 152] width 135 height 10
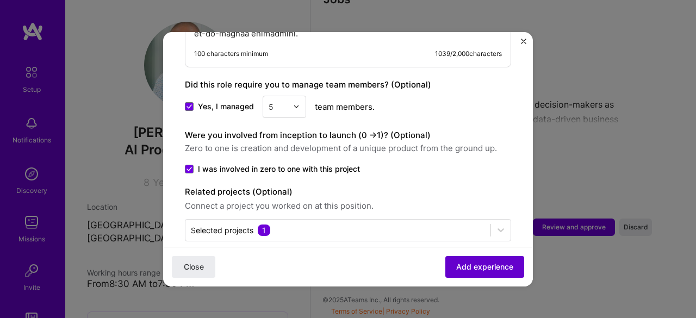
click at [488, 264] on span "Add experience" at bounding box center [484, 266] width 57 height 11
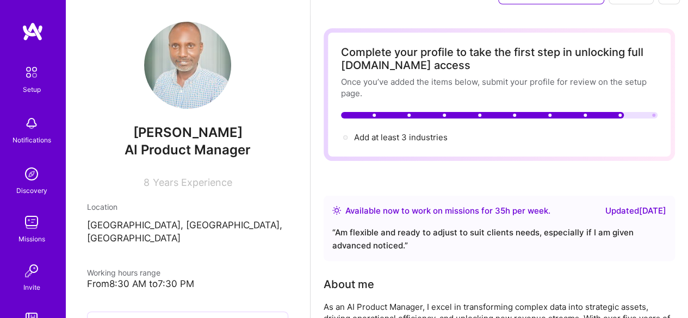
scroll to position [0, 0]
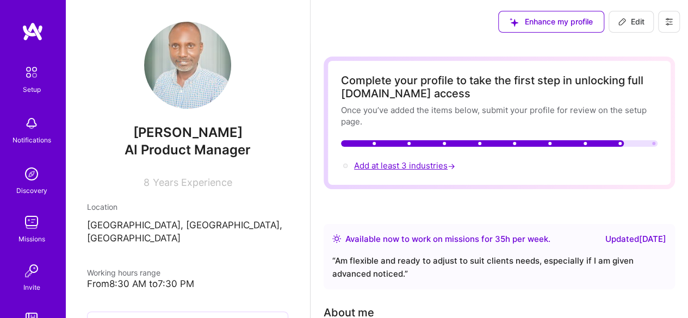
click at [430, 163] on span "Add at least 3 industries →" at bounding box center [405, 165] width 103 height 10
select select "US"
select select "Right Now"
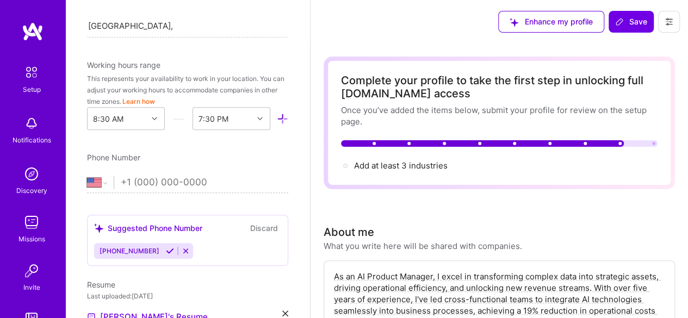
scroll to position [250, 0]
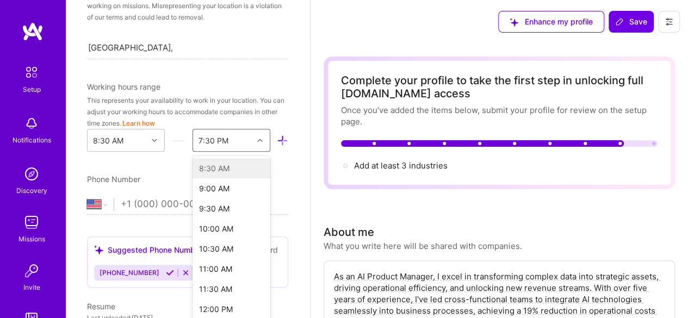
click at [257, 139] on icon at bounding box center [259, 140] width 5 height 5
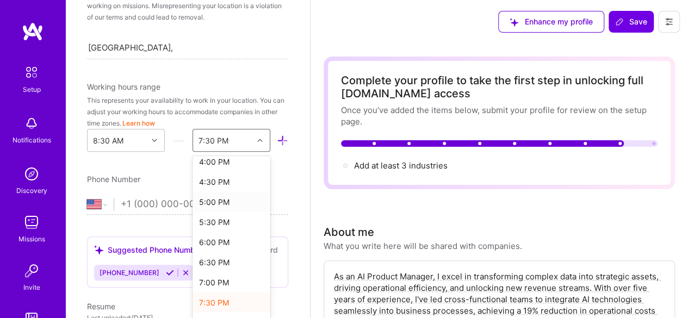
click at [206, 200] on div "5:00 PM" at bounding box center [232, 202] width 78 height 20
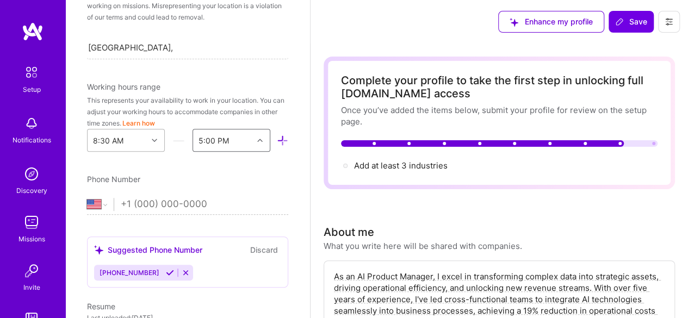
click at [152, 138] on icon at bounding box center [154, 140] width 5 height 5
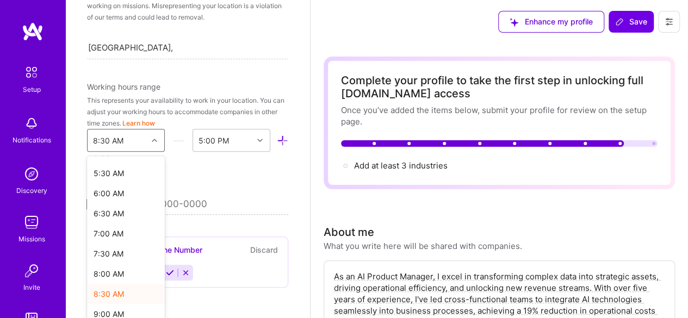
scroll to position [218, 0]
click at [121, 311] on div "9:00 AM" at bounding box center [126, 313] width 78 height 20
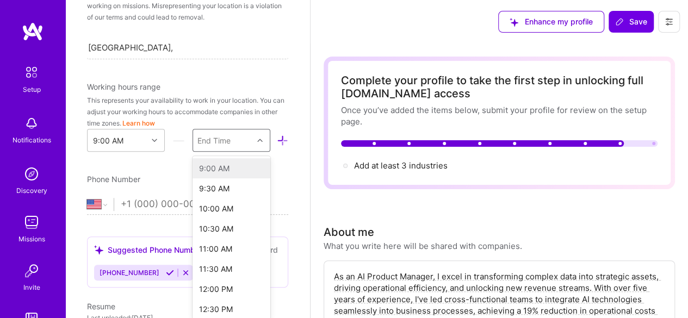
click at [257, 138] on icon at bounding box center [259, 140] width 5 height 5
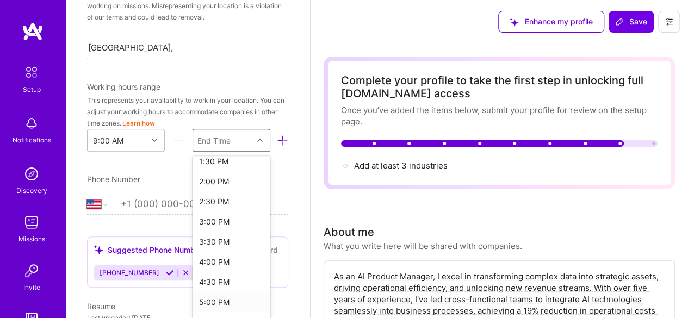
click at [215, 297] on div "5:00 PM" at bounding box center [232, 302] width 78 height 20
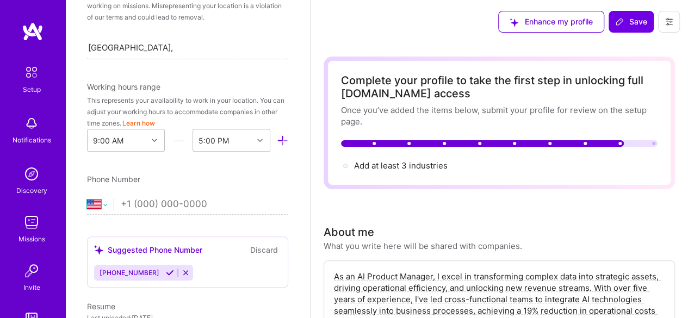
click at [106, 206] on select "[GEOGRAPHIC_DATA] [GEOGRAPHIC_DATA] [GEOGRAPHIC_DATA] [GEOGRAPHIC_DATA] [US_STA…" at bounding box center [100, 204] width 27 height 13
select select "NG"
click at [87, 198] on select "[GEOGRAPHIC_DATA] [GEOGRAPHIC_DATA] [GEOGRAPHIC_DATA] [GEOGRAPHIC_DATA] [US_STA…" at bounding box center [100, 204] width 27 height 13
type input "[PHONE_NUMBER]"
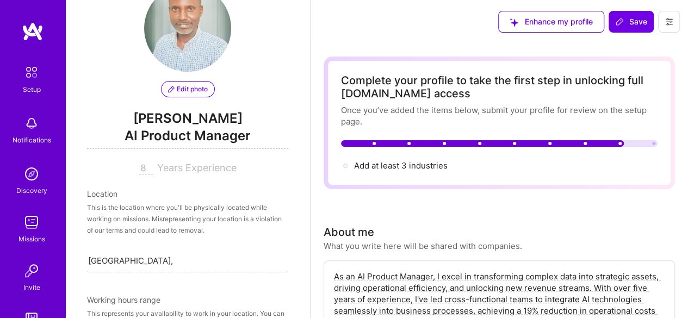
scroll to position [33, 0]
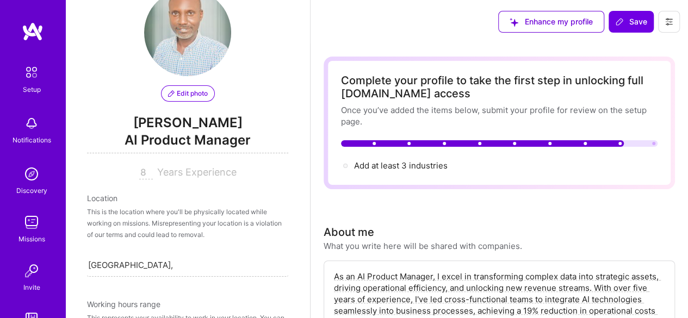
click at [114, 264] on input "[GEOGRAPHIC_DATA], [GEOGRAPHIC_DATA], [GEOGRAPHIC_DATA]" at bounding box center [130, 264] width 84 height 11
type input "[GEOGRAPHIC_DATA], [GEOGRAPHIC_DATA]"
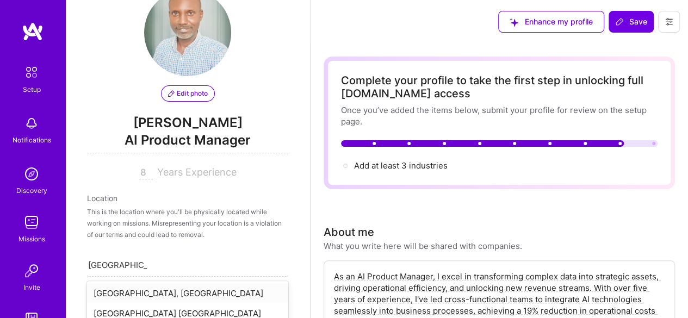
click at [124, 293] on div "[GEOGRAPHIC_DATA], [GEOGRAPHIC_DATA]" at bounding box center [187, 293] width 201 height 20
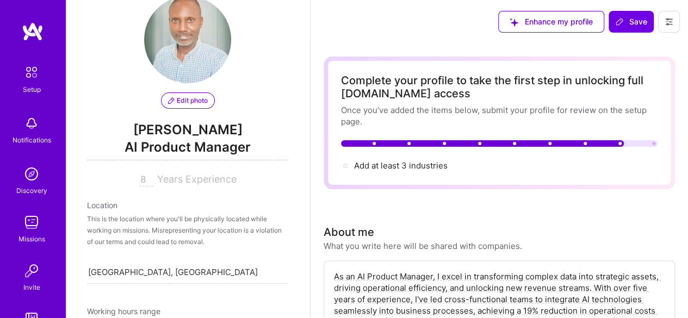
scroll to position [0, 0]
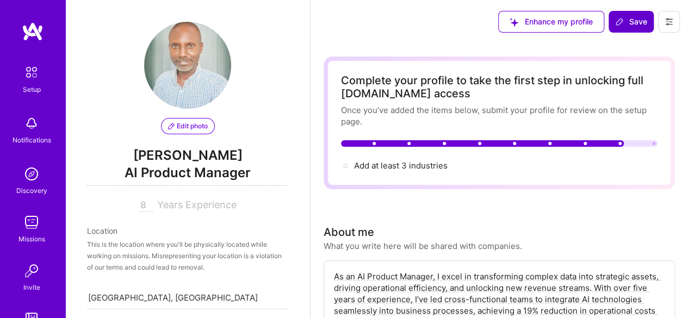
click at [629, 27] on span "Save" at bounding box center [631, 21] width 32 height 11
